Goal: Navigation & Orientation: Find specific page/section

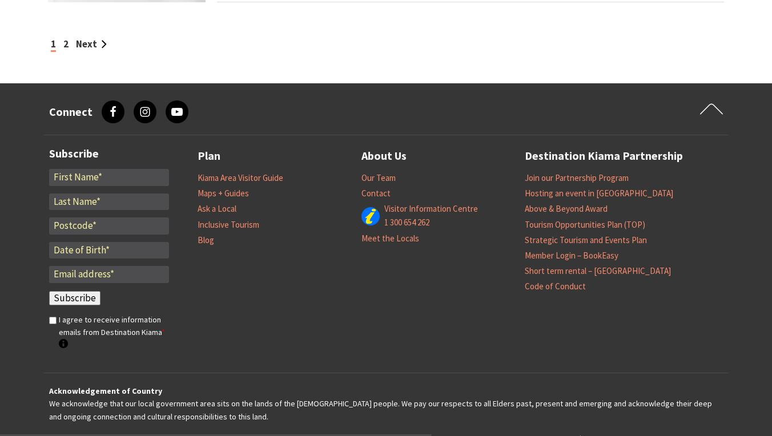
scroll to position [1265, 0]
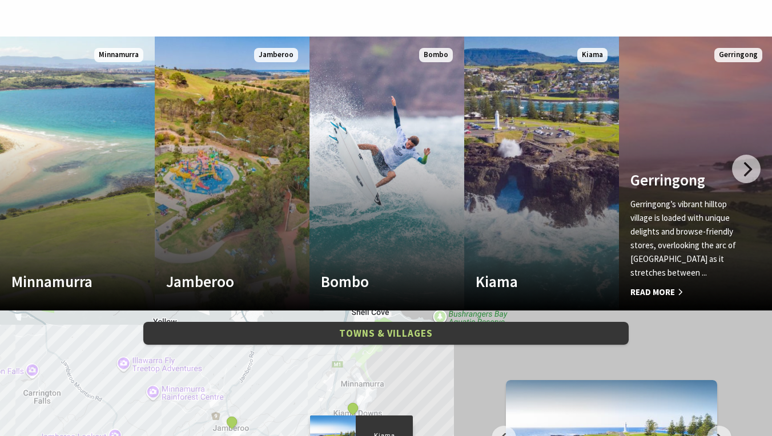
scroll to position [485, 1]
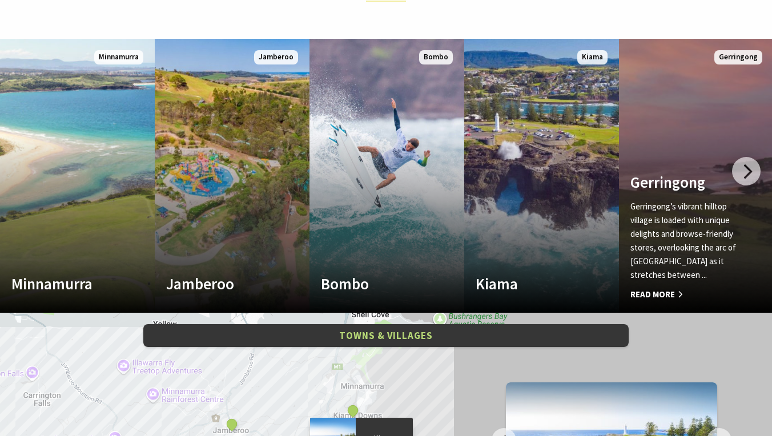
click at [652, 293] on span "Read More" at bounding box center [684, 295] width 108 height 14
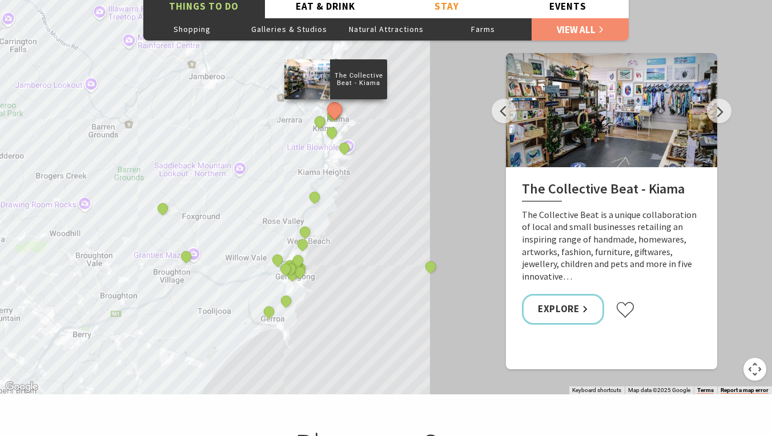
scroll to position [1990, 0]
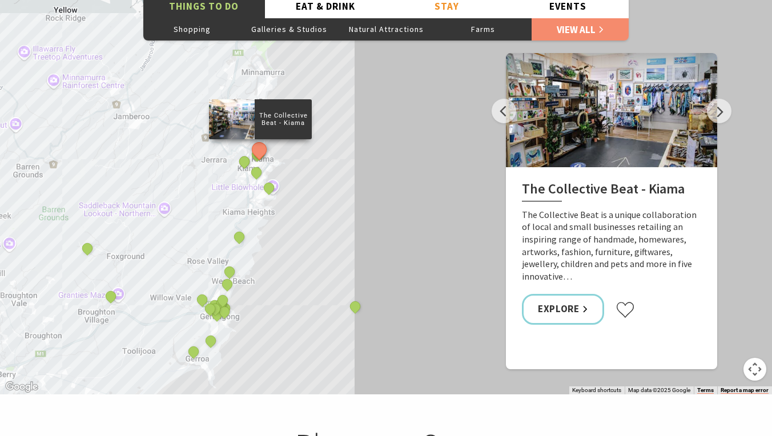
drag, startPoint x: 225, startPoint y: 151, endPoint x: 151, endPoint y: 191, distance: 84.3
click at [151, 191] on div "The Collective Beat - [GEOGRAPHIC_DATA] [GEOGRAPHIC_DATA] Gallery [GEOGRAPHIC_D…" at bounding box center [386, 188] width 772 height 411
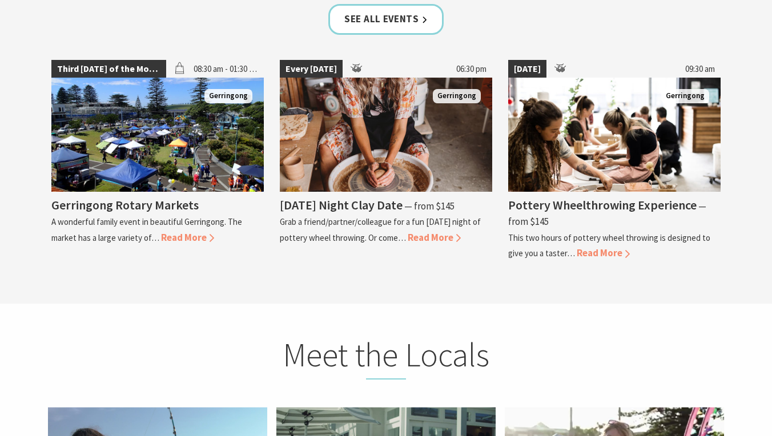
scroll to position [2898, 0]
